Goal: Task Accomplishment & Management: Use online tool/utility

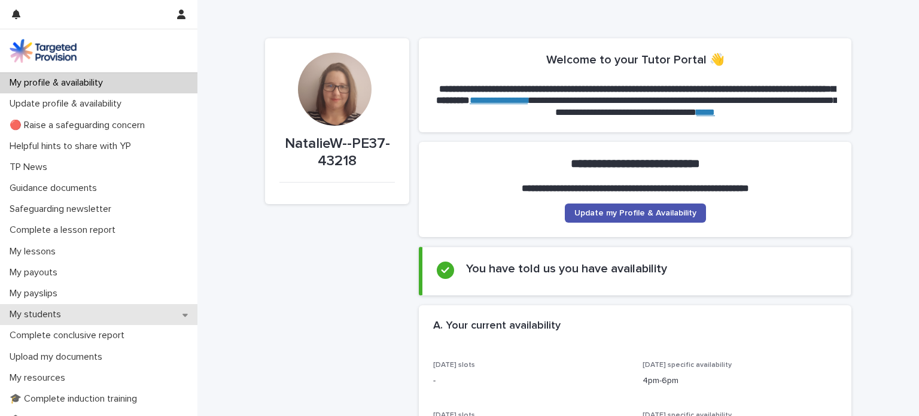
click at [102, 314] on div "My students" at bounding box center [98, 314] width 197 height 21
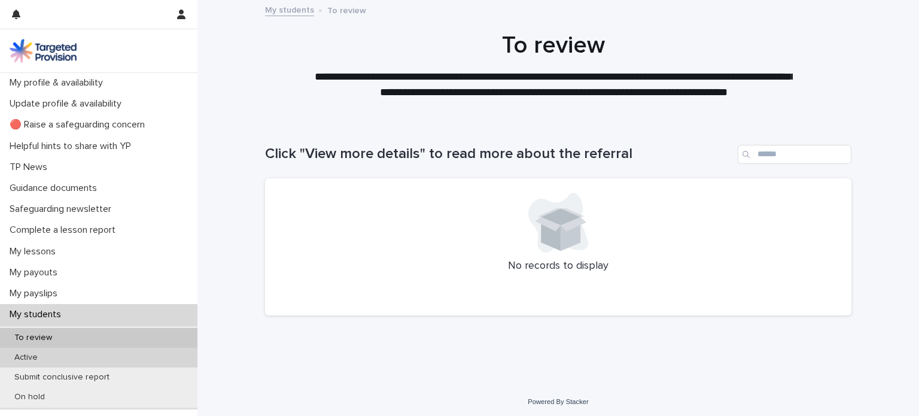
click at [92, 349] on div "Active" at bounding box center [98, 358] width 197 height 20
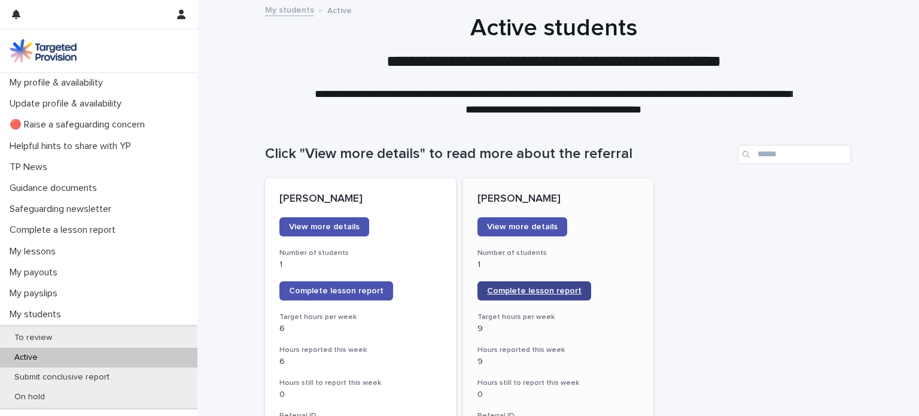
click at [496, 290] on span "Complete lesson report" at bounding box center [534, 291] width 95 height 8
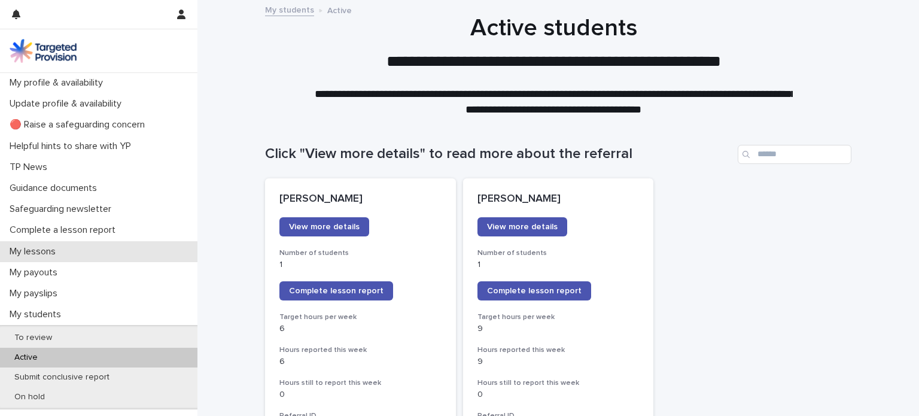
click at [62, 242] on div "My lessons" at bounding box center [98, 251] width 197 height 21
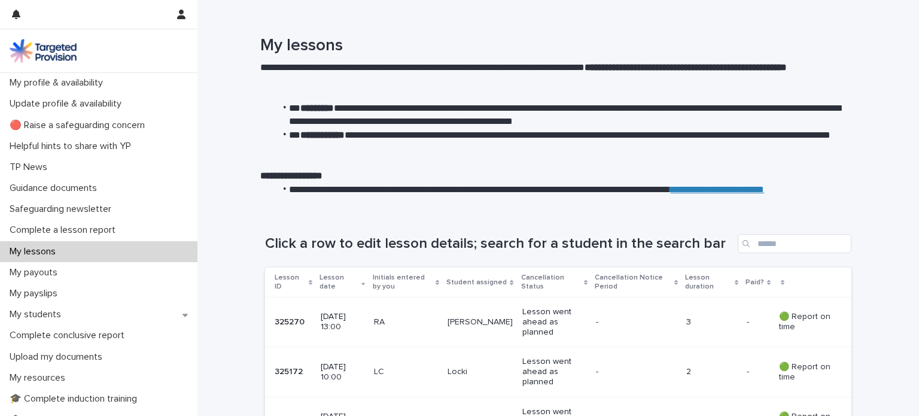
click at [421, 318] on p "RA" at bounding box center [406, 322] width 65 height 10
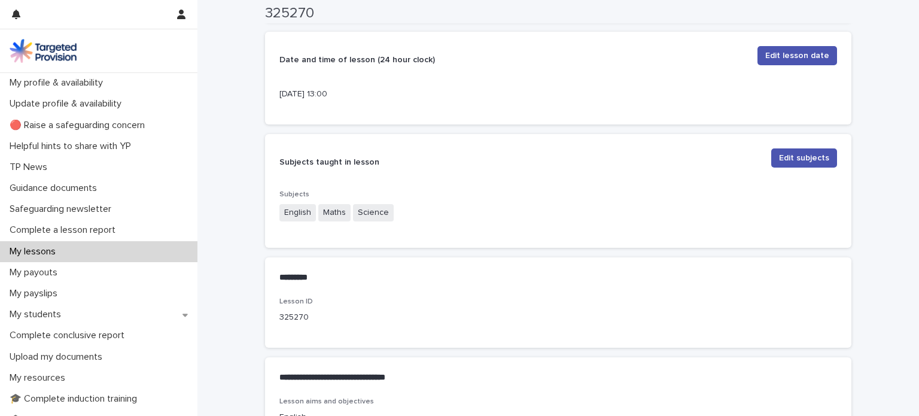
scroll to position [727, 0]
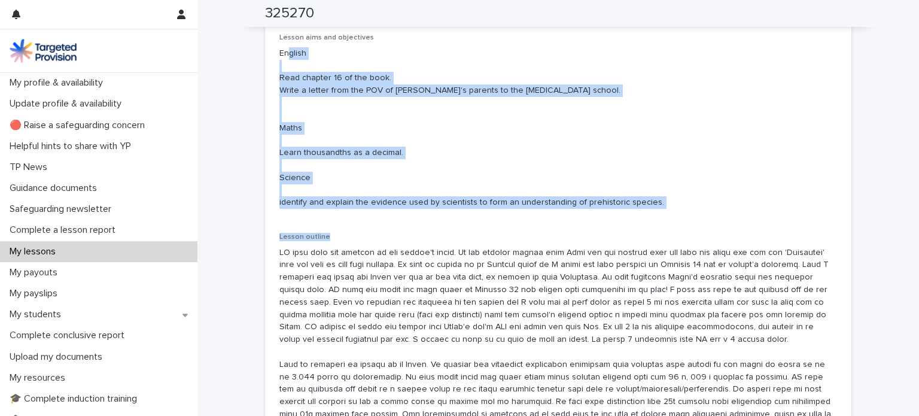
drag, startPoint x: 756, startPoint y: 227, endPoint x: 285, endPoint y: 51, distance: 502.3
click at [285, 51] on div "Lesson aims and objectives English Read chapter 16 of the book. Write a letter …" at bounding box center [558, 281] width 558 height 496
click at [285, 51] on p "English Read chapter 16 of the book. Write a letter from the POV of [PERSON_NAM…" at bounding box center [558, 128] width 558 height 162
drag, startPoint x: 279, startPoint y: 50, endPoint x: 648, endPoint y: 211, distance: 402.6
click at [648, 211] on div "Lesson aims and objectives English Read chapter 16 of the book. Write a letter …" at bounding box center [558, 125] width 558 height 185
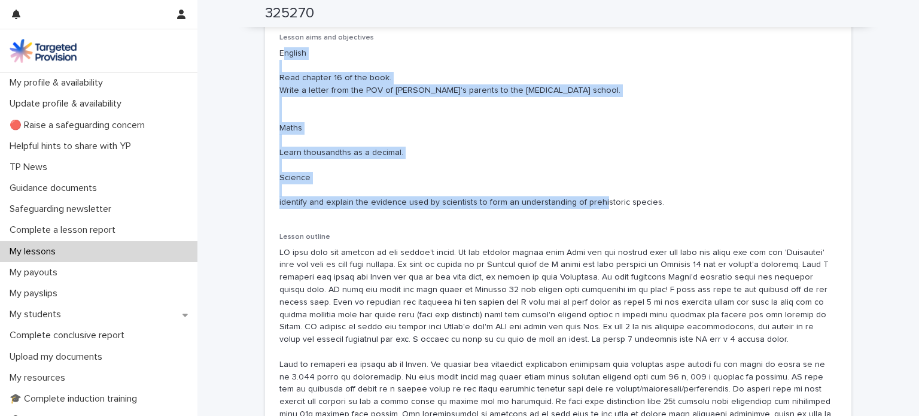
copy p "nglish Read chapter 16 of the book. Write a letter from the POV of [PERSON_NAME…"
click at [56, 253] on p "My lessons" at bounding box center [35, 251] width 60 height 11
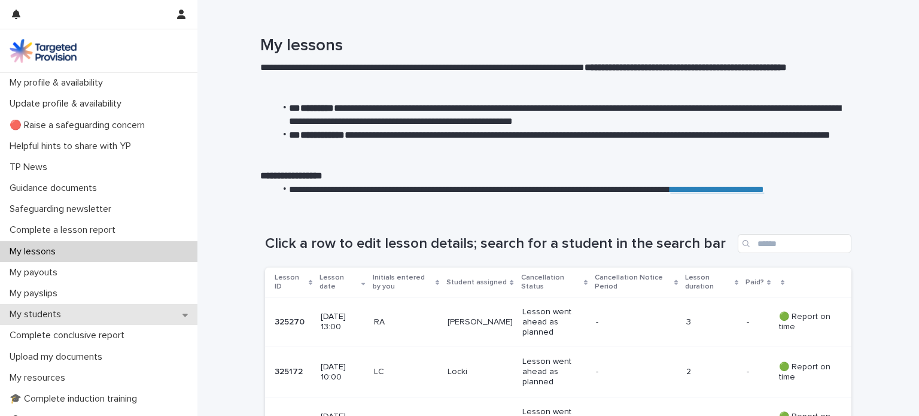
click at [129, 308] on div "My students" at bounding box center [98, 314] width 197 height 21
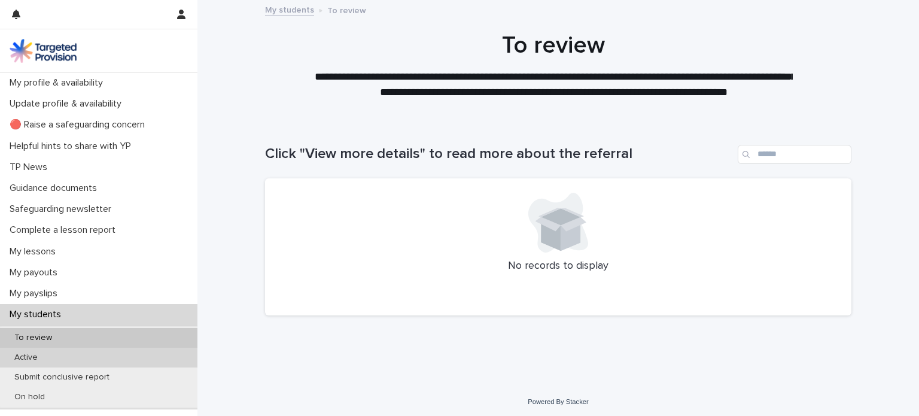
click at [101, 365] on div "Active" at bounding box center [98, 358] width 197 height 20
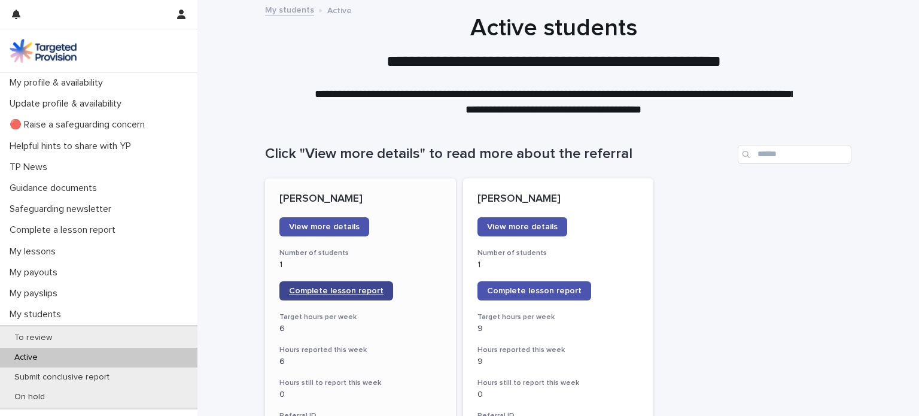
click at [289, 289] on span "Complete lesson report" at bounding box center [336, 291] width 95 height 8
